Goal: Transaction & Acquisition: Purchase product/service

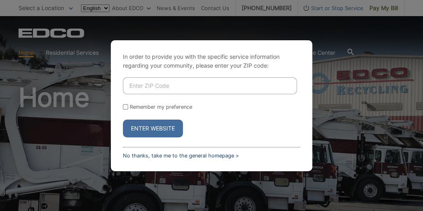
click at [149, 153] on link "No thanks, take me to the general homepage >" at bounding box center [181, 156] width 116 height 6
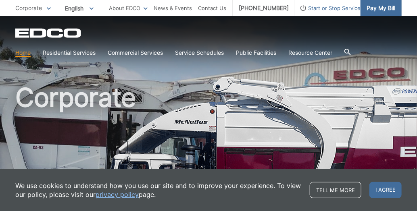
click at [392, 6] on span "Pay My Bill" at bounding box center [381, 8] width 29 height 9
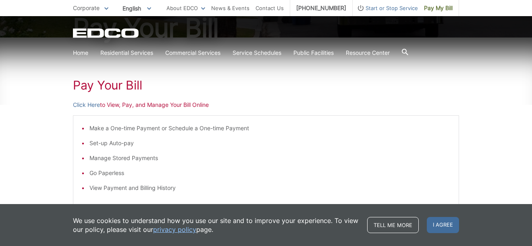
scroll to position [104, 0]
click at [95, 104] on link "Click Here" at bounding box center [86, 104] width 27 height 9
